Goal: Information Seeking & Learning: Learn about a topic

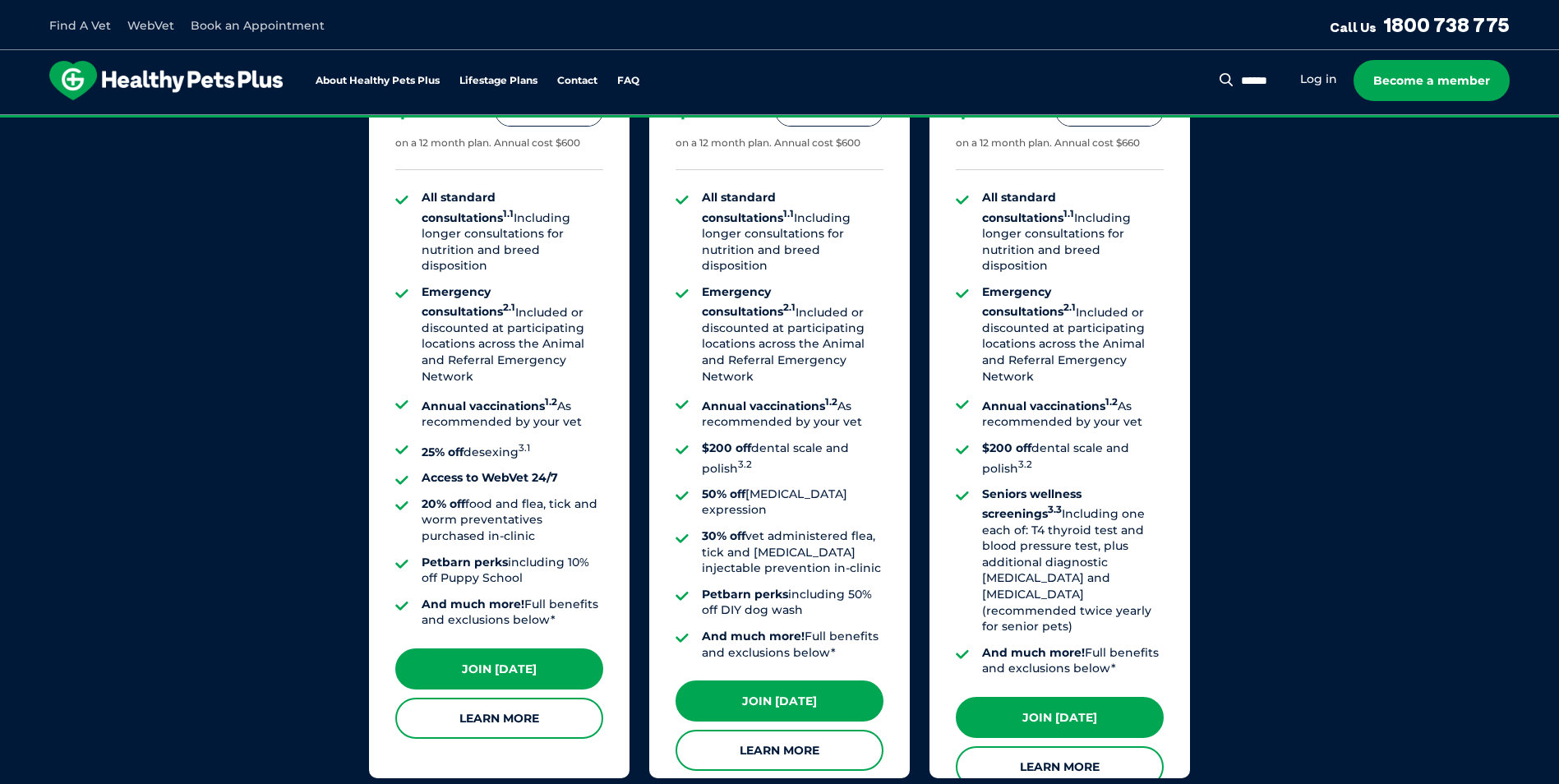
scroll to position [1314, 0]
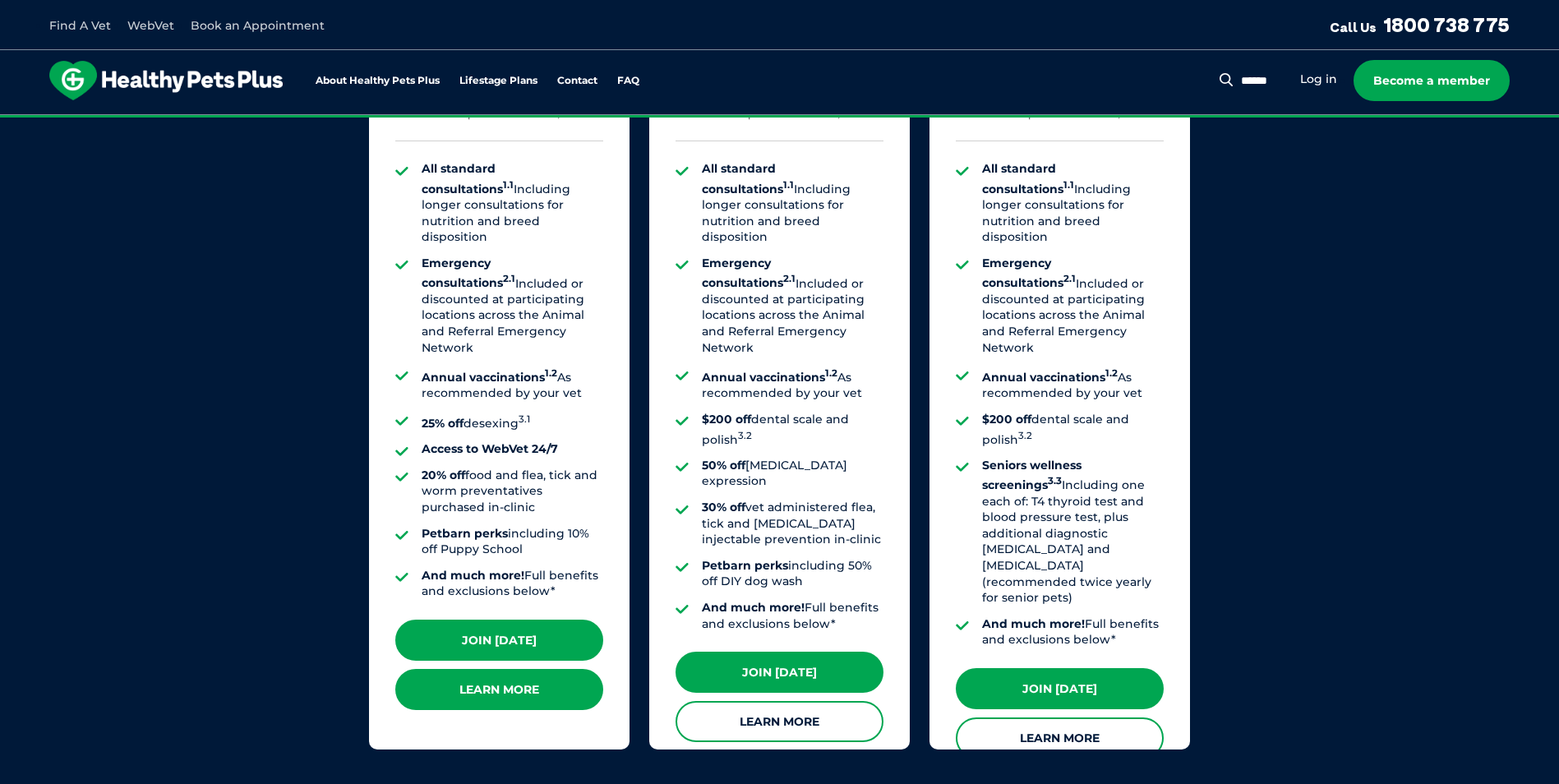
click at [467, 680] on link "Learn More" at bounding box center [499, 689] width 208 height 41
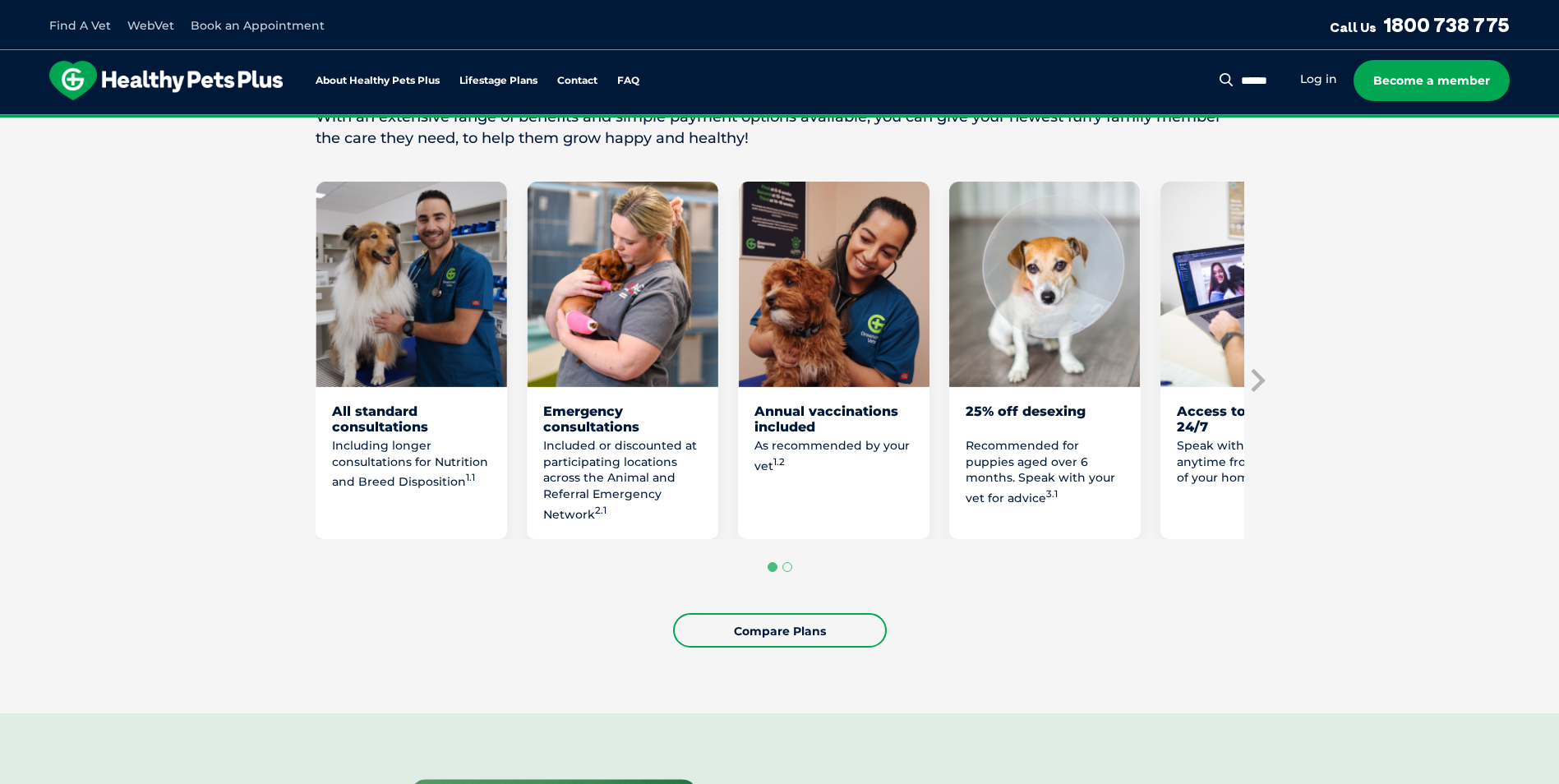
scroll to position [821, 0]
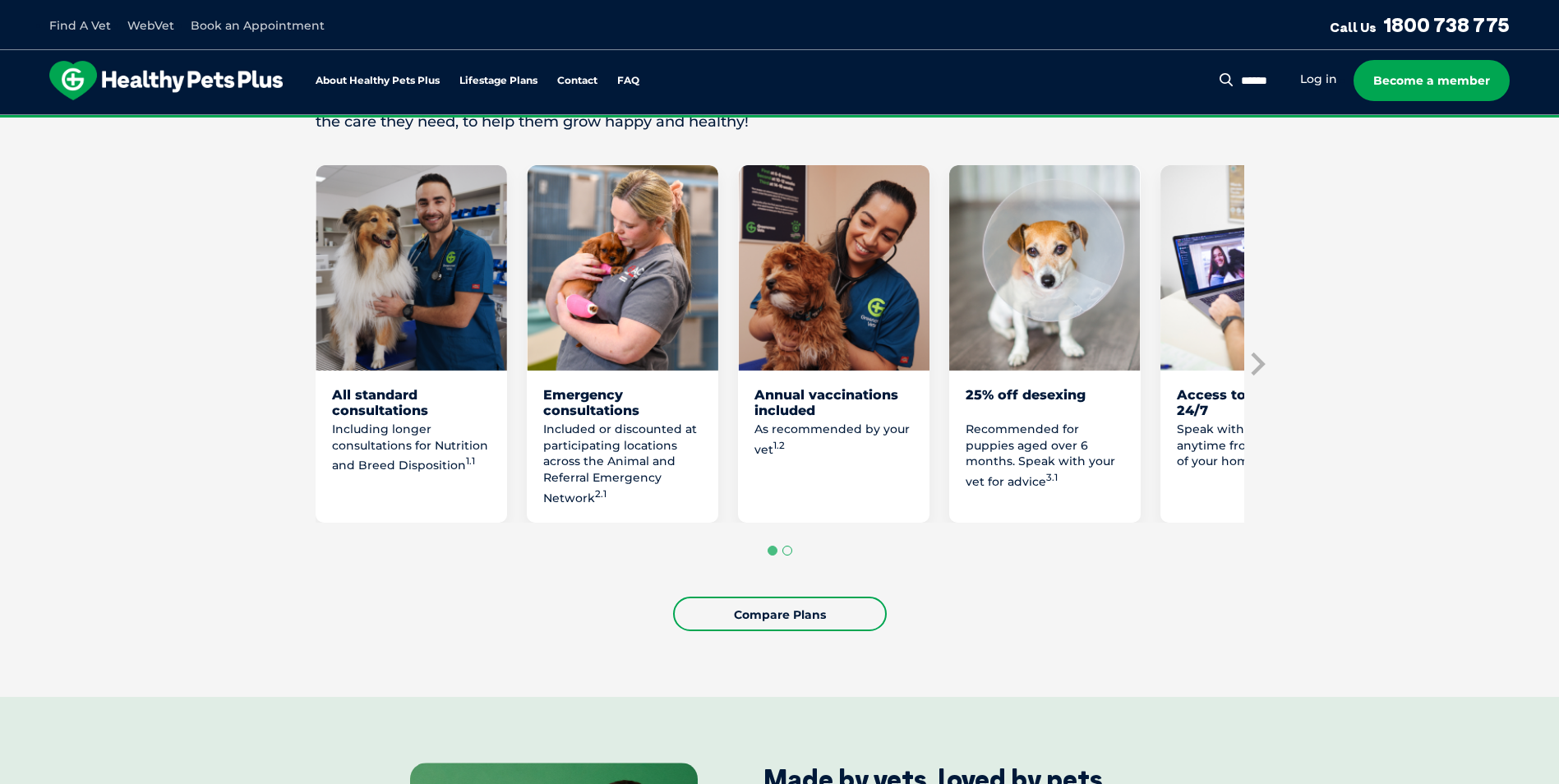
click at [786, 555] on button "Go to page 2" at bounding box center [787, 550] width 10 height 9
